Goal: Task Accomplishment & Management: Use online tool/utility

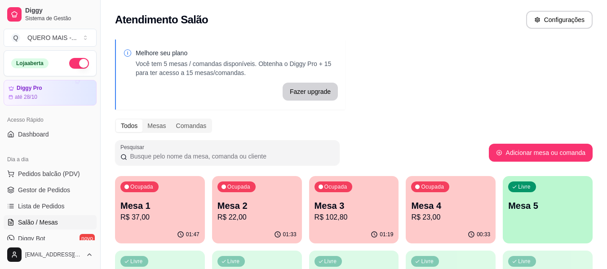
click at [545, 215] on div "Livre Mesa 5" at bounding box center [547, 204] width 90 height 57
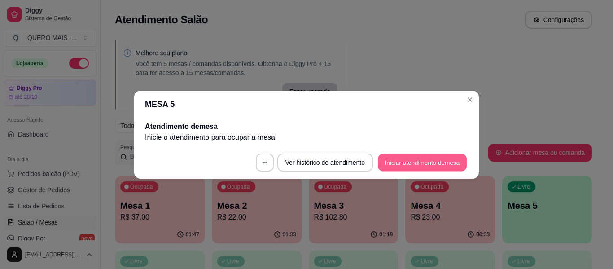
click at [393, 159] on button "Iniciar atendimento de mesa" at bounding box center [422, 163] width 89 height 18
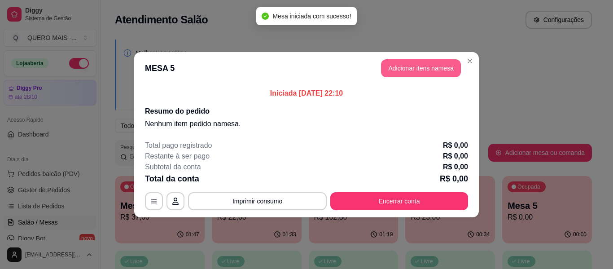
click at [405, 66] on button "Adicionar itens na mesa" at bounding box center [421, 68] width 80 height 18
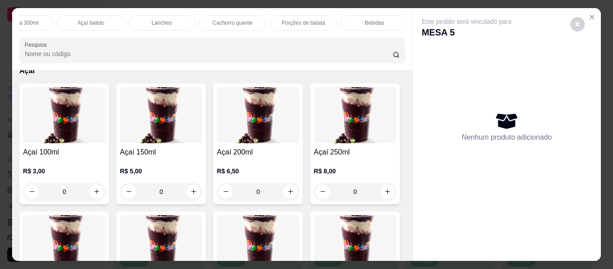
scroll to position [0, 319]
click at [220, 19] on p "Cachorro quente" at bounding box center [231, 22] width 40 height 7
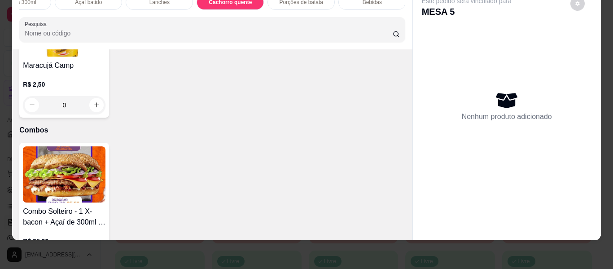
type input "1"
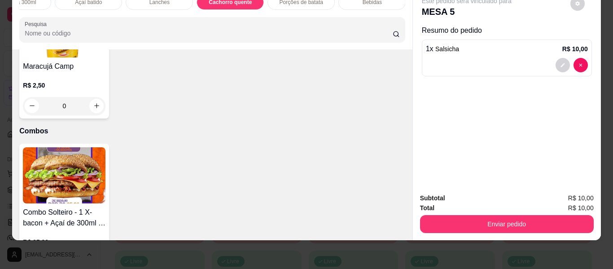
scroll to position [0, 0]
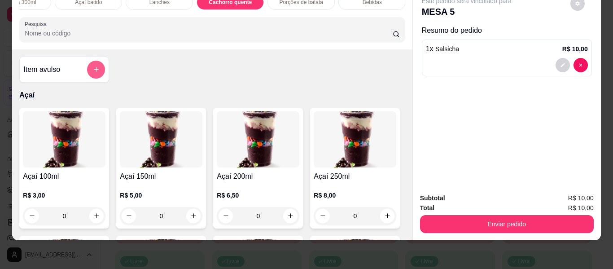
click at [93, 68] on icon "add-separate-item" at bounding box center [96, 69] width 7 height 7
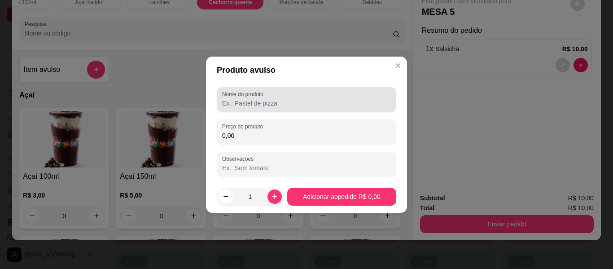
click at [248, 105] on input "Nome do produto" at bounding box center [306, 103] width 169 height 9
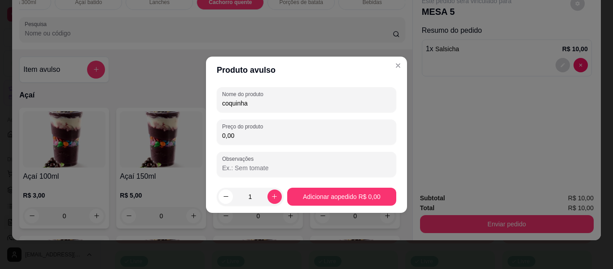
type input "coquinha"
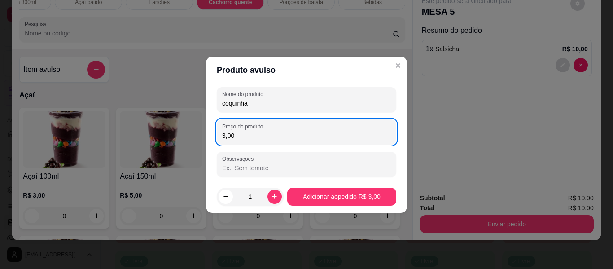
type input "3,00"
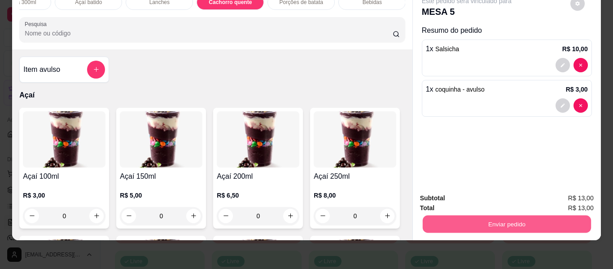
click at [485, 216] on button "Enviar pedido" at bounding box center [507, 225] width 168 height 18
click at [568, 195] on button "Enviar pedido" at bounding box center [570, 195] width 51 height 17
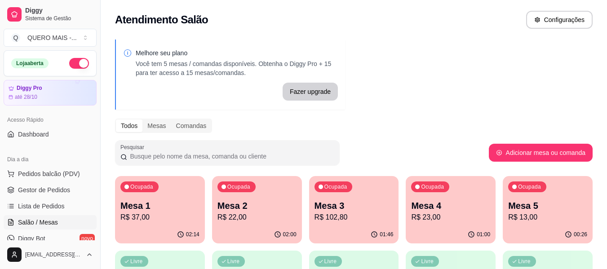
click at [154, 227] on div "02:14" at bounding box center [160, 235] width 90 height 18
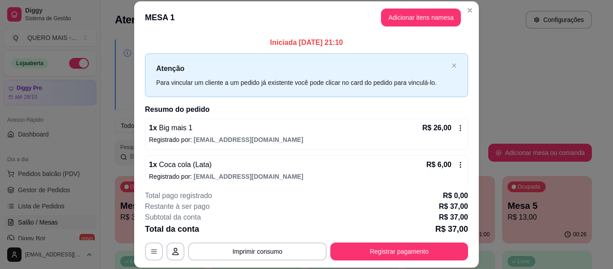
scroll to position [44, 0]
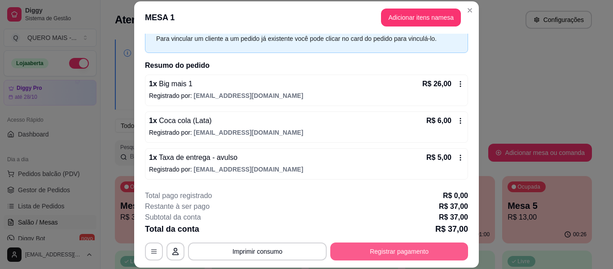
click at [374, 259] on button "Registrar pagamento" at bounding box center [399, 251] width 138 height 18
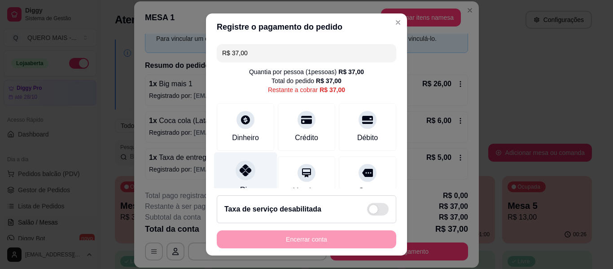
click at [250, 174] on div "Pix" at bounding box center [245, 178] width 63 height 53
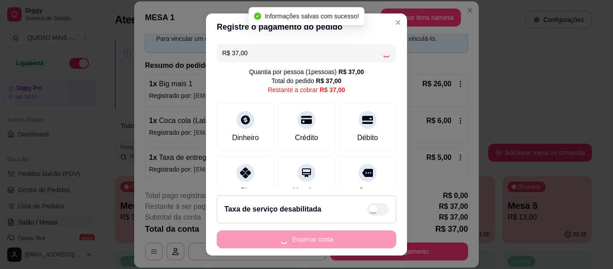
type input "R$ 0,00"
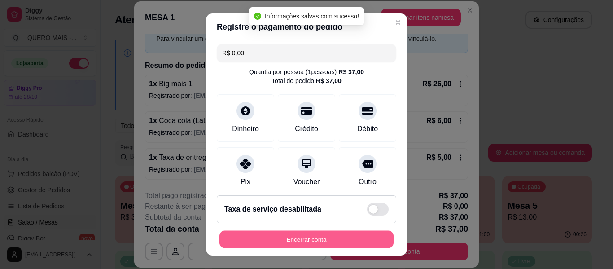
click at [285, 241] on button "Encerrar conta" at bounding box center [307, 240] width 174 height 18
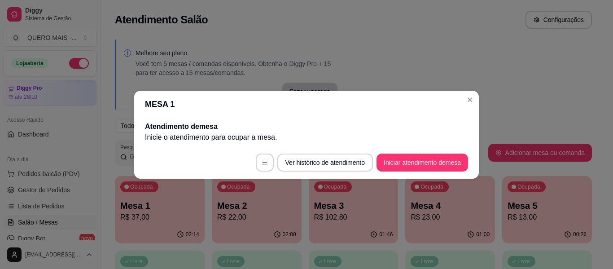
scroll to position [0, 0]
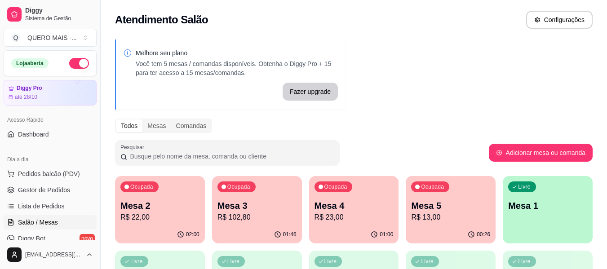
click at [143, 212] on p "R$ 22,00" at bounding box center [159, 217] width 79 height 11
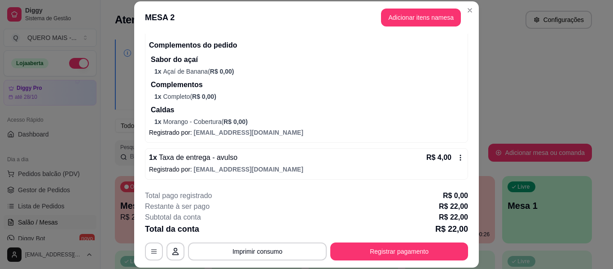
scroll to position [27, 0]
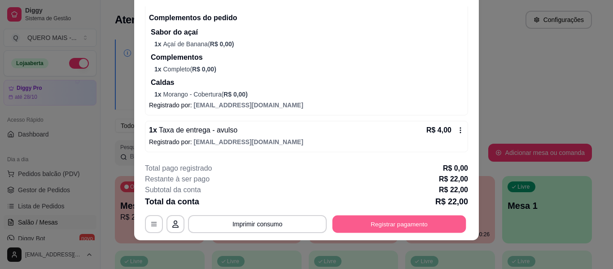
click at [352, 224] on button "Registrar pagamento" at bounding box center [400, 225] width 134 height 18
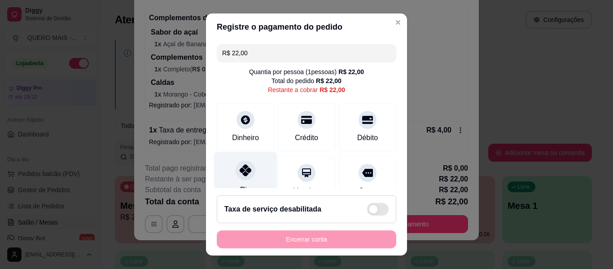
click at [240, 175] on icon at bounding box center [246, 170] width 12 height 12
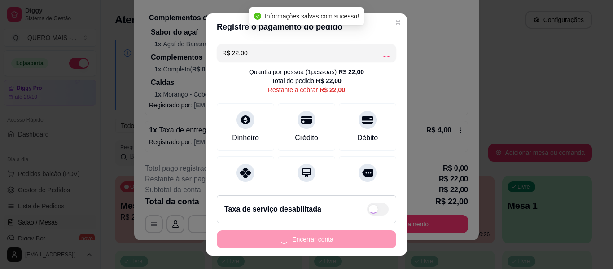
type input "R$ 0,00"
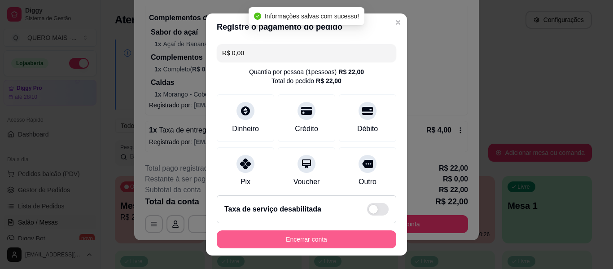
click at [296, 236] on button "Encerrar conta" at bounding box center [307, 239] width 180 height 18
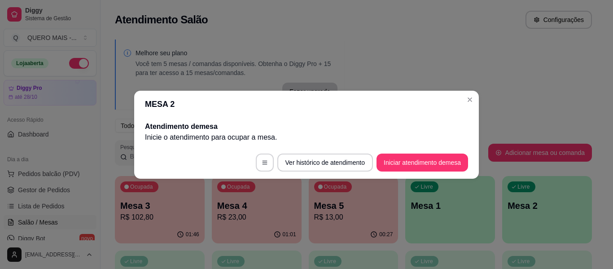
scroll to position [0, 0]
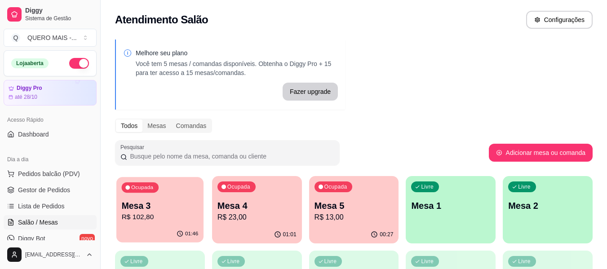
click at [169, 230] on div "01:46" at bounding box center [159, 233] width 87 height 17
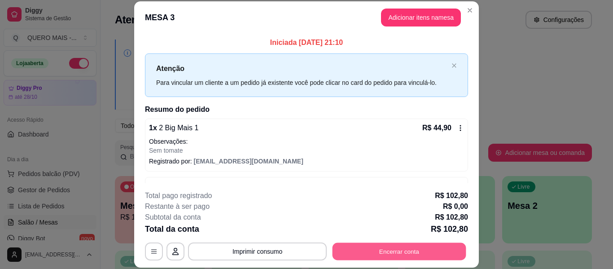
click at [373, 251] on button "Encerrar conta" at bounding box center [400, 252] width 134 height 18
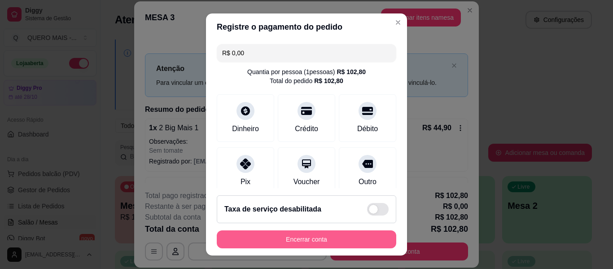
click at [345, 238] on button "Encerrar conta" at bounding box center [307, 239] width 180 height 18
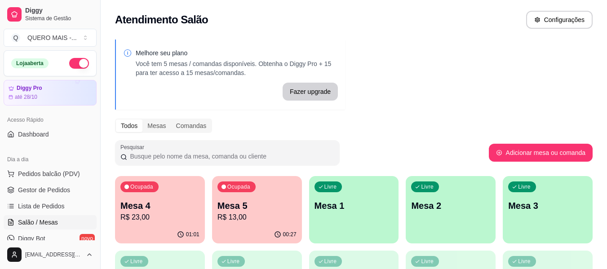
click at [160, 221] on p "R$ 23,00" at bounding box center [159, 217] width 79 height 11
click at [79, 65] on button "button" at bounding box center [79, 63] width 20 height 11
click at [169, 217] on p "R$ 23,00" at bounding box center [159, 217] width 79 height 11
click at [75, 63] on button "button" at bounding box center [79, 63] width 20 height 11
click at [354, 213] on div "Livre Mesa 1" at bounding box center [354, 204] width 90 height 57
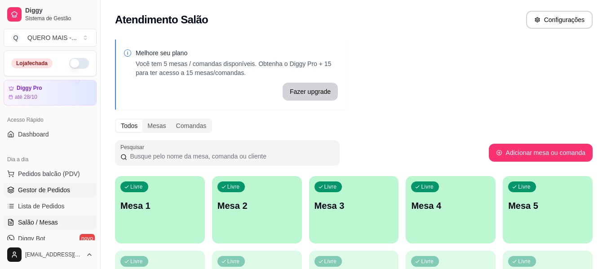
click at [59, 194] on link "Gestor de Pedidos" at bounding box center [50, 190] width 93 height 14
